Goal: Task Accomplishment & Management: Complete application form

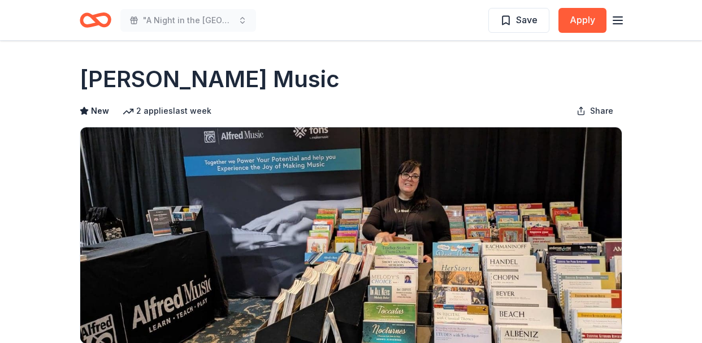
scroll to position [55, 0]
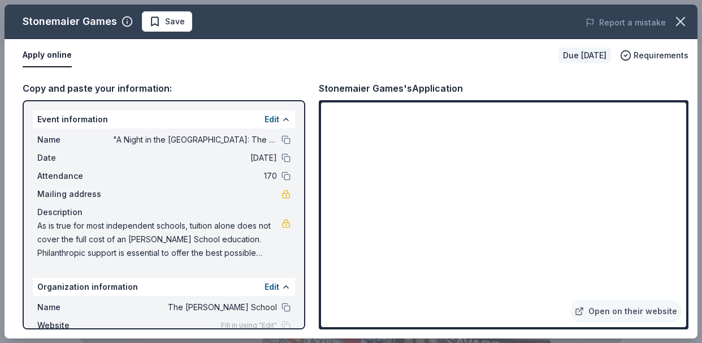
scroll to position [244, 0]
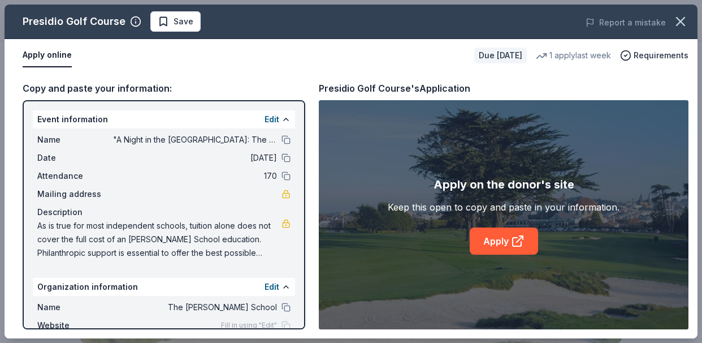
scroll to position [418, 0]
drag, startPoint x: 500, startPoint y: 240, endPoint x: 404, endPoint y: 8, distance: 250.4
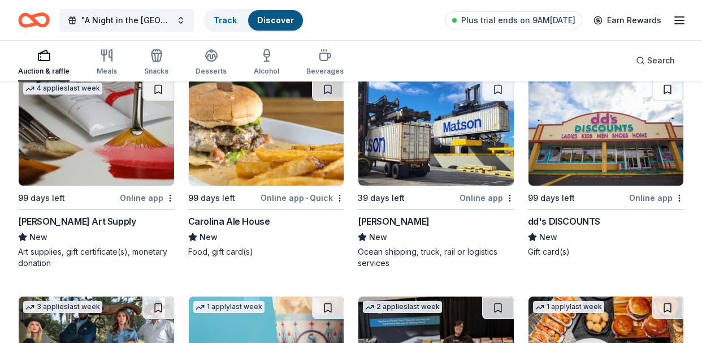
scroll to position [4039, 0]
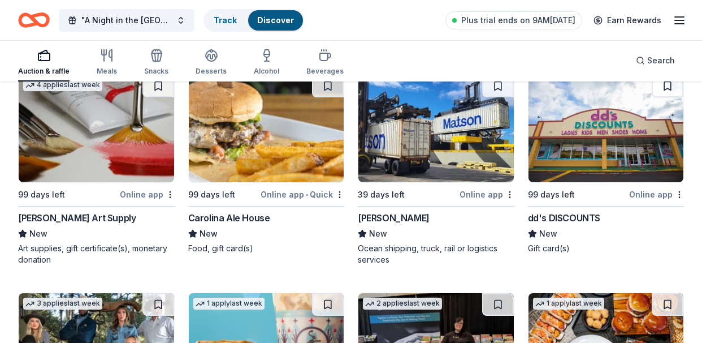
click at [89, 137] on img at bounding box center [96, 128] width 155 height 107
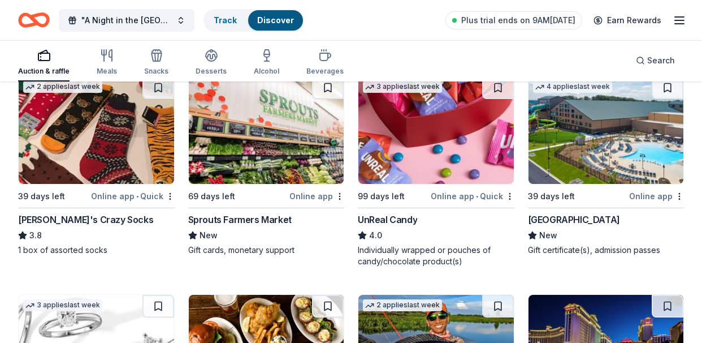
scroll to position [4682, 0]
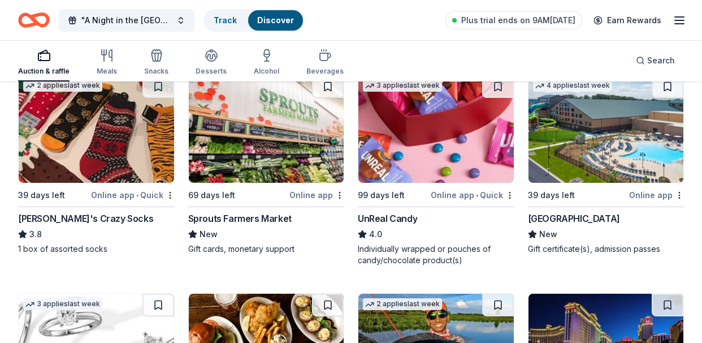
click at [625, 149] on img at bounding box center [606, 128] width 155 height 107
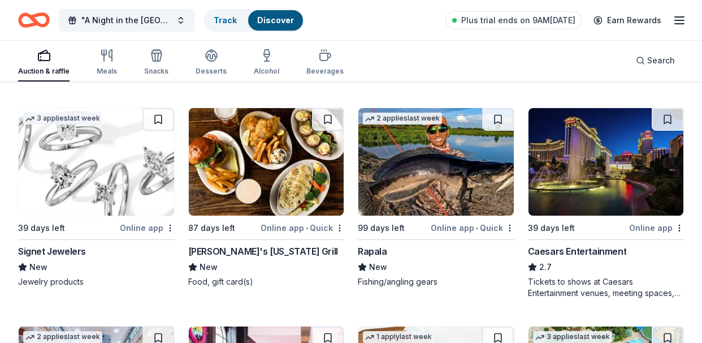
scroll to position [4870, 0]
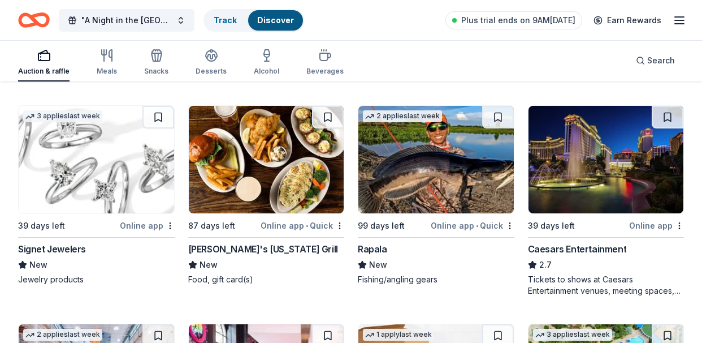
click at [121, 183] on img at bounding box center [96, 159] width 155 height 107
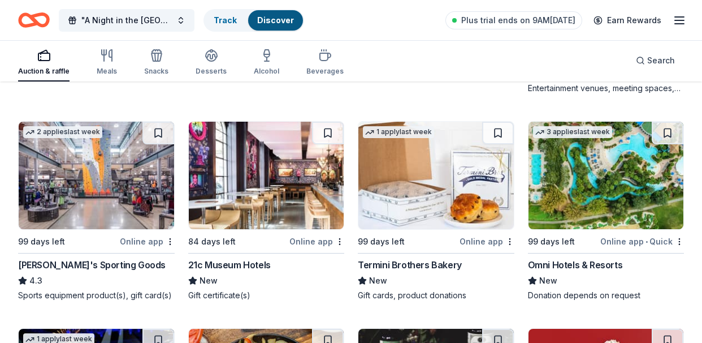
scroll to position [5078, 0]
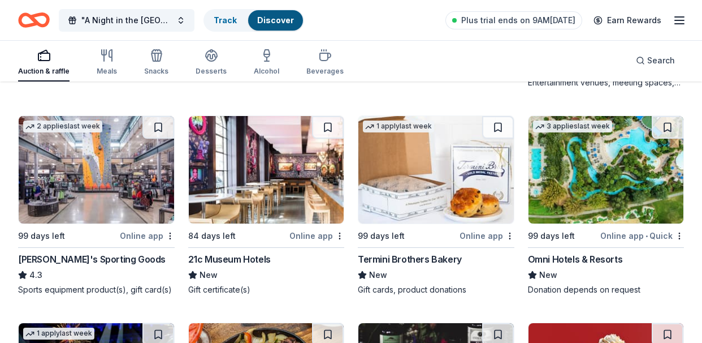
click at [120, 195] on img at bounding box center [96, 169] width 155 height 107
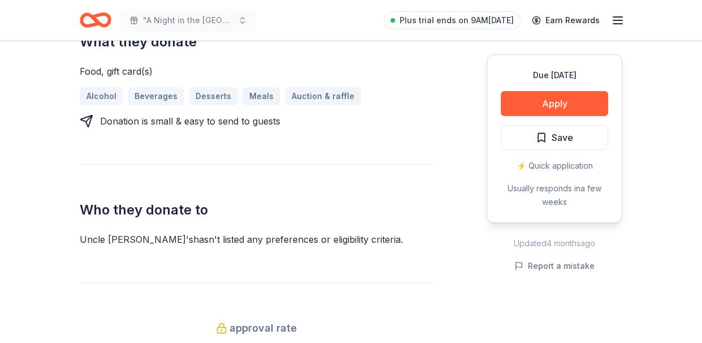
scroll to position [490, 0]
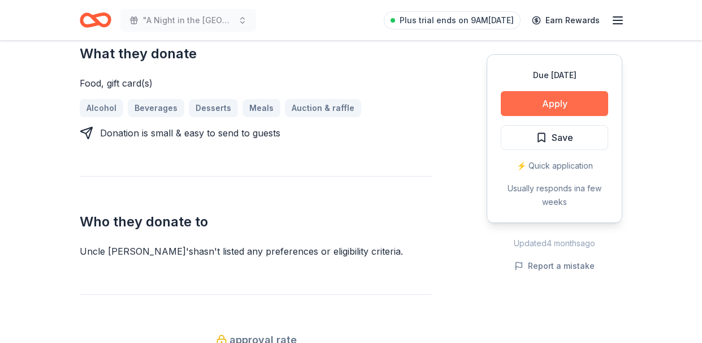
click at [546, 104] on button "Apply" at bounding box center [554, 103] width 107 height 25
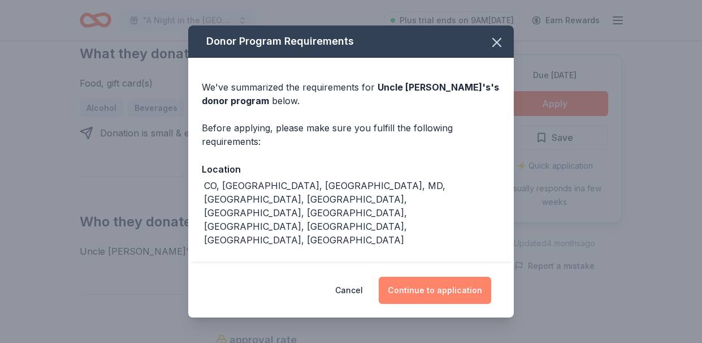
click at [427, 287] on button "Continue to application" at bounding box center [435, 289] width 113 height 27
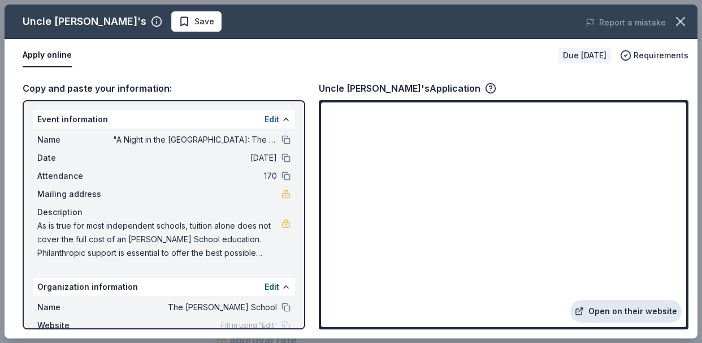
click at [622, 313] on link "Open on their website" at bounding box center [625, 311] width 111 height 23
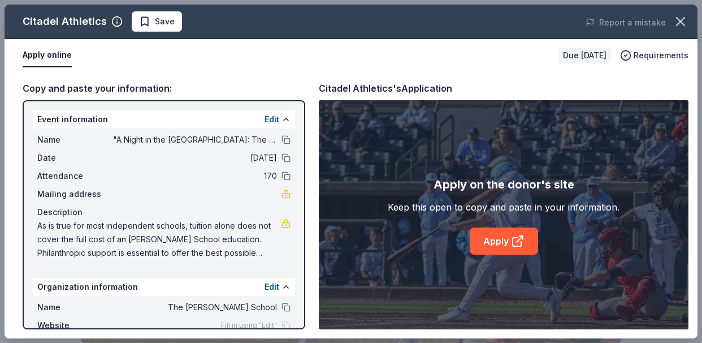
scroll to position [179, 0]
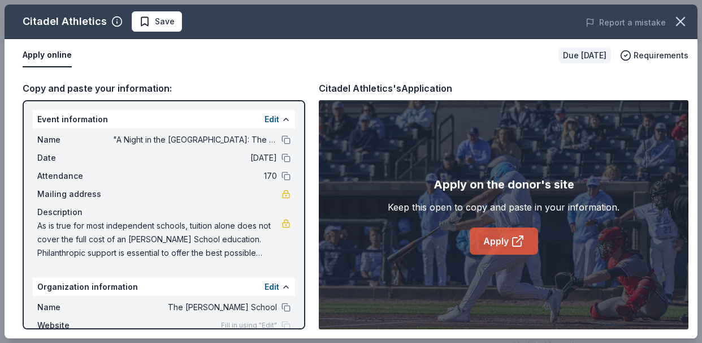
click at [506, 235] on link "Apply" at bounding box center [504, 240] width 68 height 27
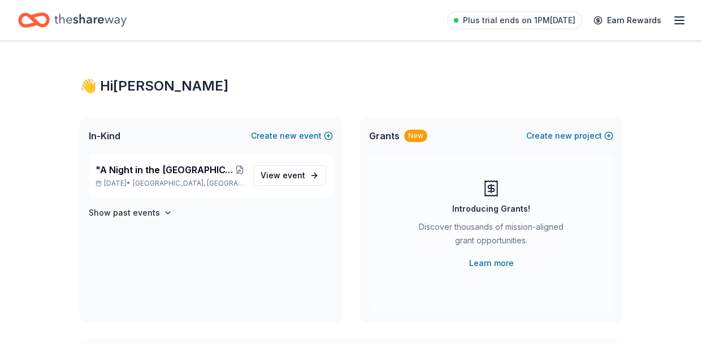
click at [679, 21] on icon "button" at bounding box center [680, 21] width 14 height 14
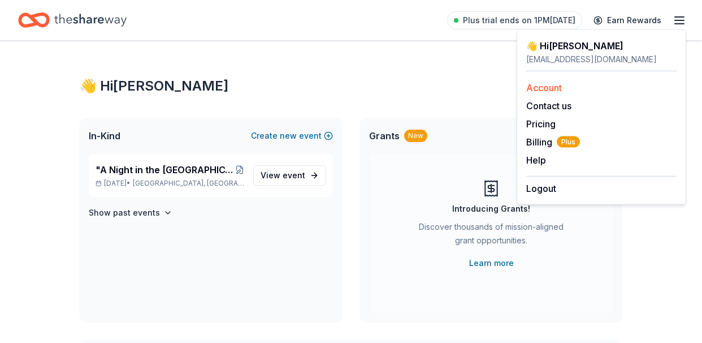
click at [550, 88] on link "Account" at bounding box center [544, 87] width 36 height 11
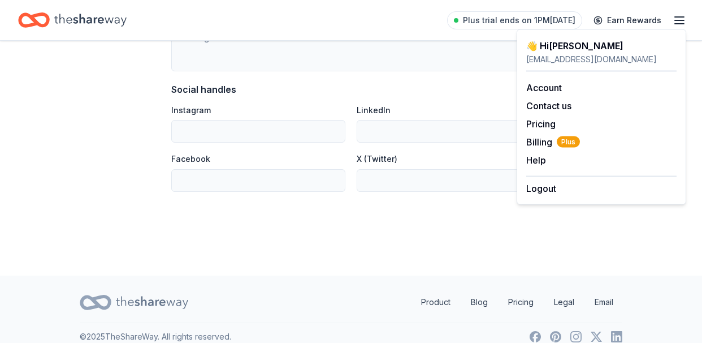
scroll to position [774, 0]
click at [533, 144] on span "Billing Plus" at bounding box center [553, 142] width 54 height 14
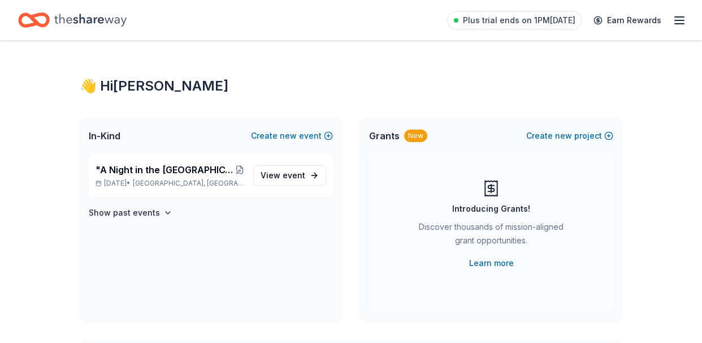
click at [677, 23] on icon "button" at bounding box center [680, 21] width 14 height 14
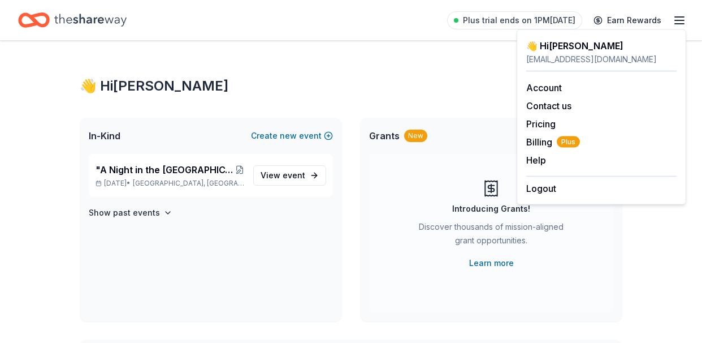
click at [677, 23] on icon "button" at bounding box center [680, 21] width 14 height 14
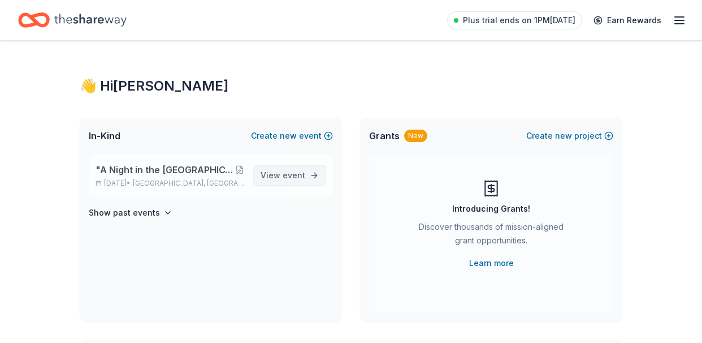
click at [289, 171] on span "event" at bounding box center [294, 175] width 23 height 10
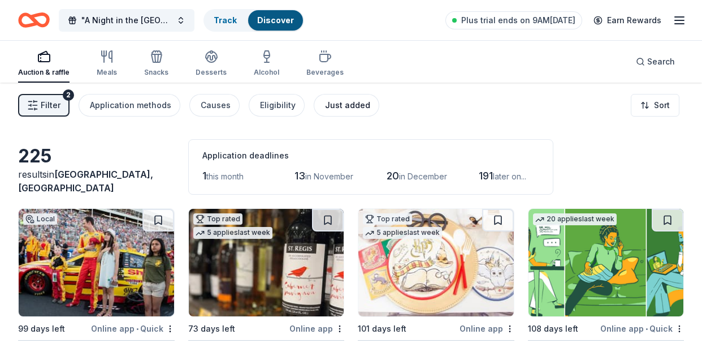
click at [350, 105] on div "Just added" at bounding box center [347, 105] width 45 height 14
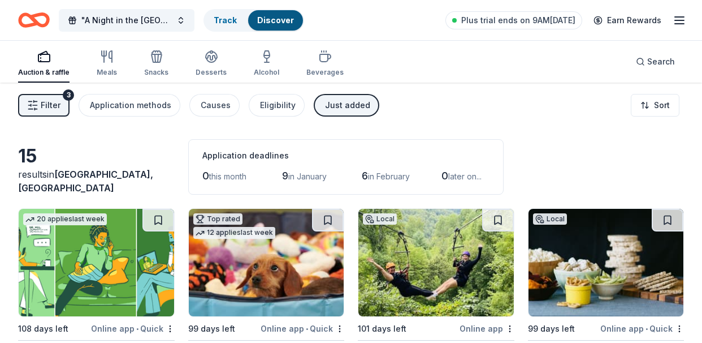
click at [55, 109] on span "Filter" at bounding box center [51, 105] width 20 height 14
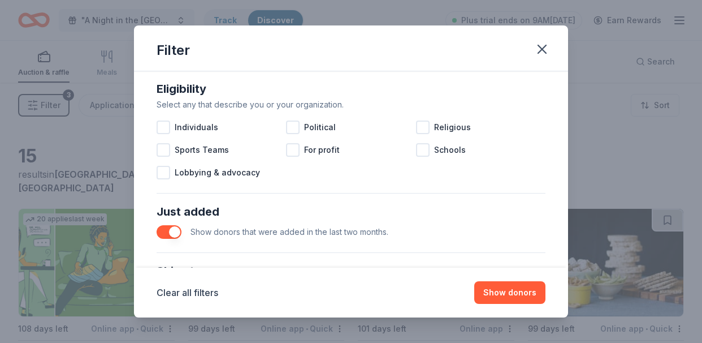
scroll to position [320, 0]
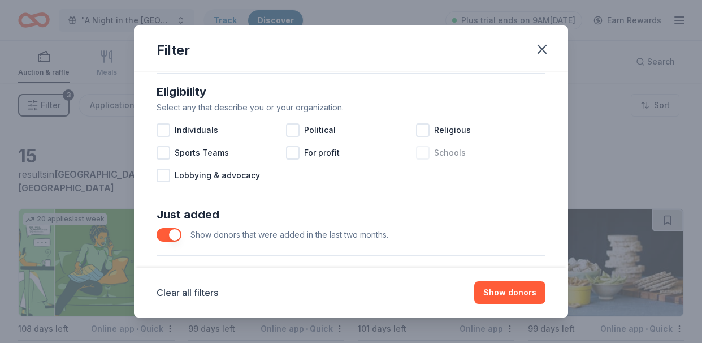
click at [423, 152] on div at bounding box center [423, 153] width 14 height 14
click at [163, 236] on button "button" at bounding box center [169, 235] width 25 height 14
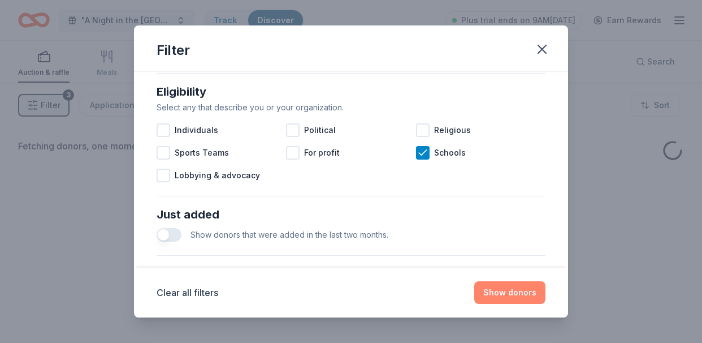
click at [520, 296] on button "Show donors" at bounding box center [509, 292] width 71 height 23
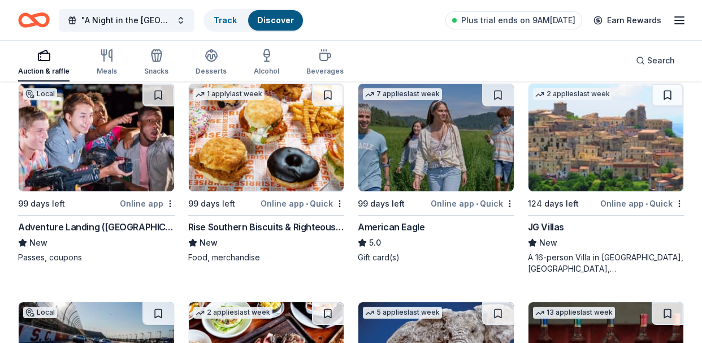
scroll to position [1868, 0]
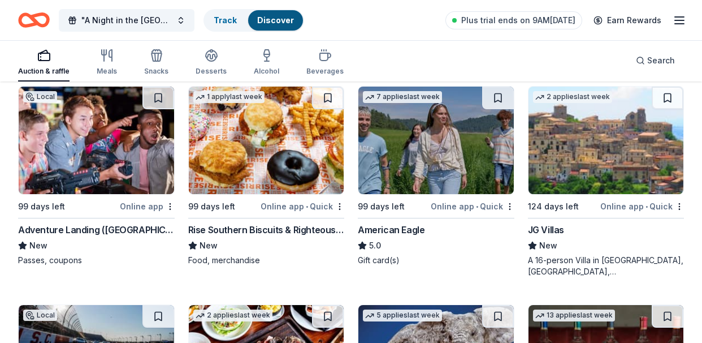
click at [120, 157] on img at bounding box center [96, 139] width 155 height 107
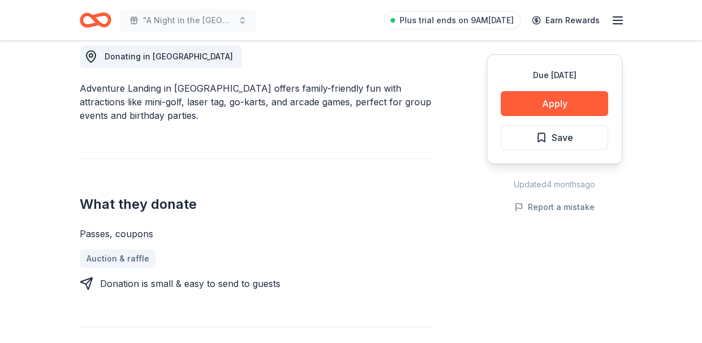
scroll to position [327, 0]
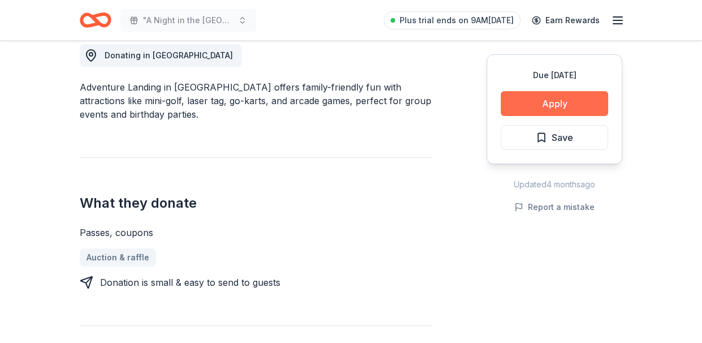
click at [557, 102] on button "Apply" at bounding box center [554, 103] width 107 height 25
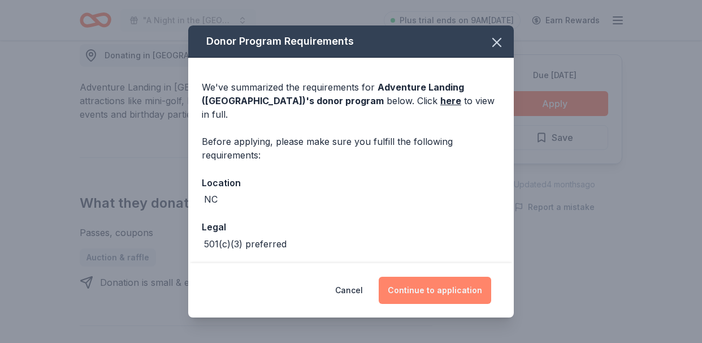
click at [449, 293] on button "Continue to application" at bounding box center [435, 289] width 113 height 27
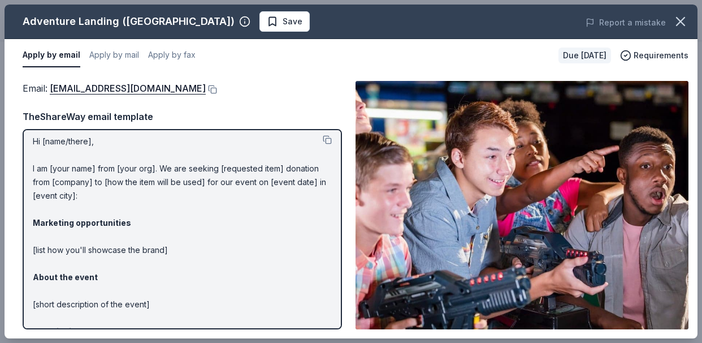
scroll to position [0, 0]
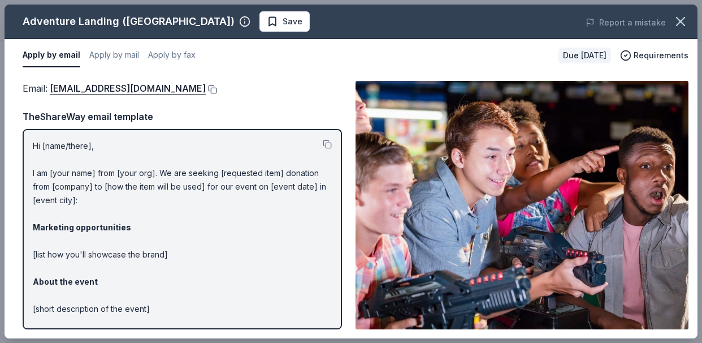
click at [206, 90] on button at bounding box center [211, 89] width 11 height 9
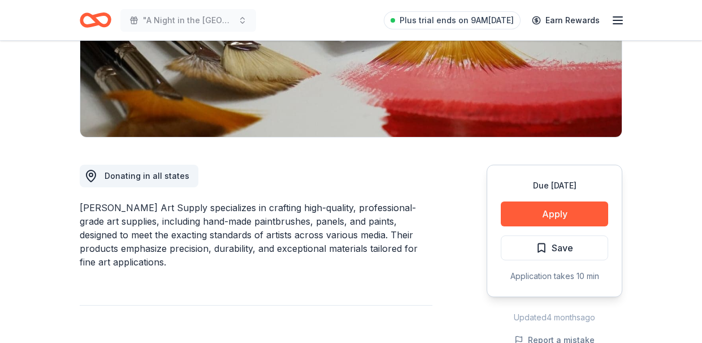
scroll to position [160, 0]
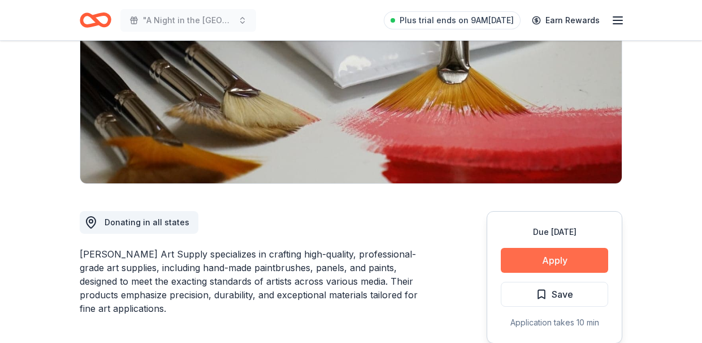
click at [546, 256] on button "Apply" at bounding box center [554, 260] width 107 height 25
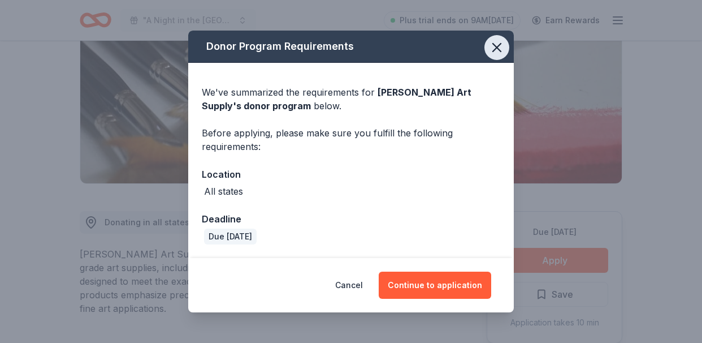
click at [502, 48] on icon "button" at bounding box center [497, 48] width 16 height 16
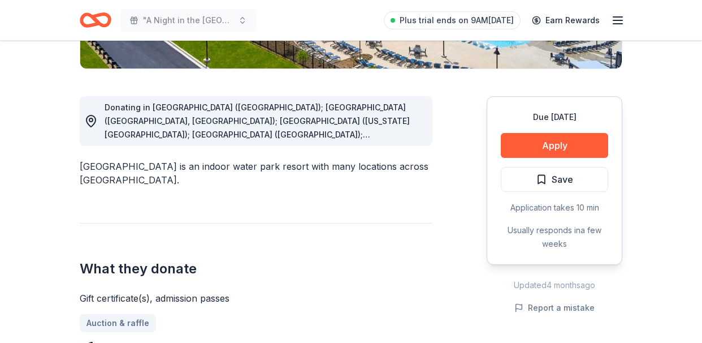
scroll to position [301, 0]
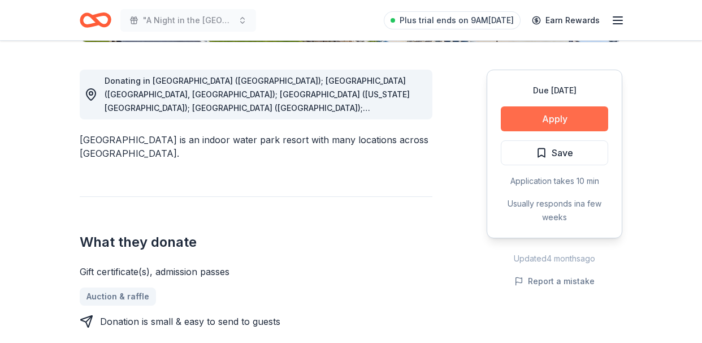
click at [554, 107] on button "Apply" at bounding box center [554, 118] width 107 height 25
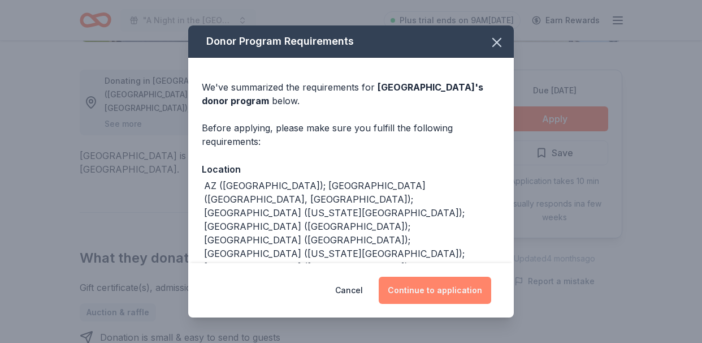
click at [425, 295] on button "Continue to application" at bounding box center [435, 289] width 113 height 27
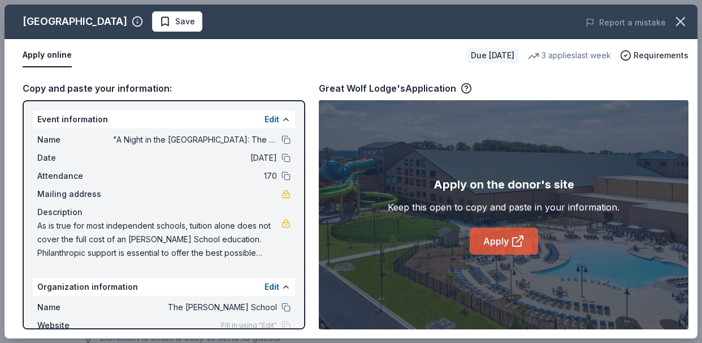
click at [500, 237] on link "Apply" at bounding box center [504, 240] width 68 height 27
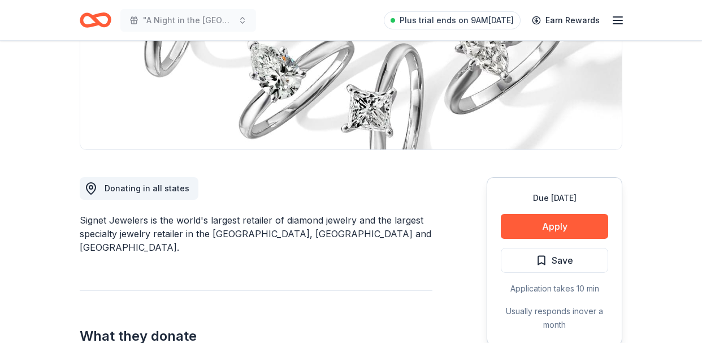
scroll to position [225, 0]
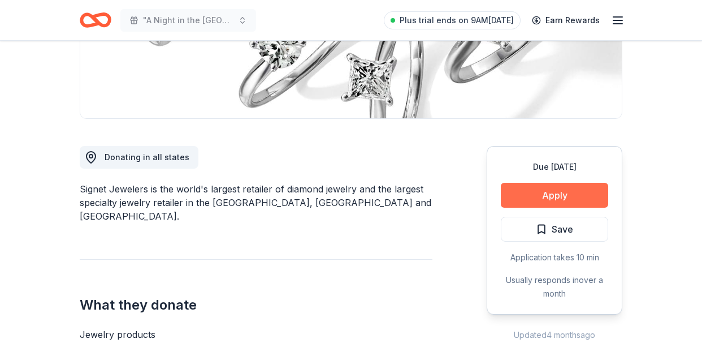
click at [556, 194] on button "Apply" at bounding box center [554, 195] width 107 height 25
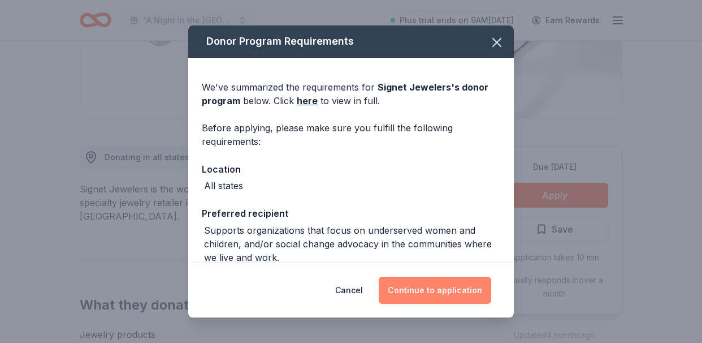
click at [435, 287] on button "Continue to application" at bounding box center [435, 289] width 113 height 27
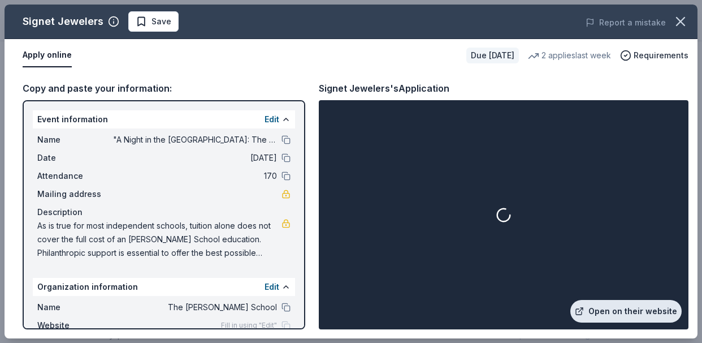
click at [612, 312] on link "Open on their website" at bounding box center [625, 311] width 111 height 23
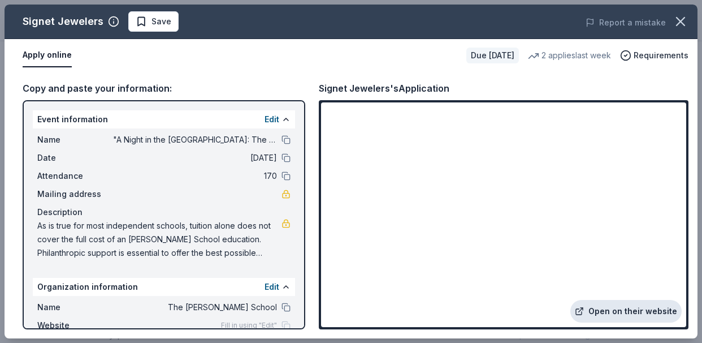
click at [610, 318] on link "Open on their website" at bounding box center [625, 311] width 111 height 23
